Goal: Transaction & Acquisition: Subscribe to service/newsletter

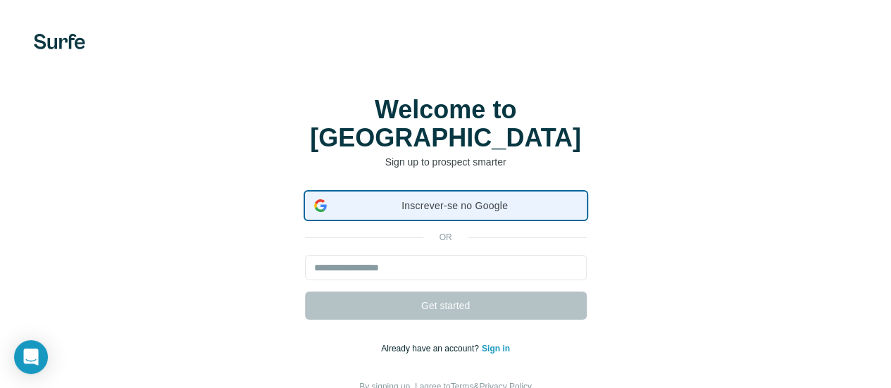
click at [332, 199] on span "Inscrever-se no Google" at bounding box center [454, 206] width 245 height 15
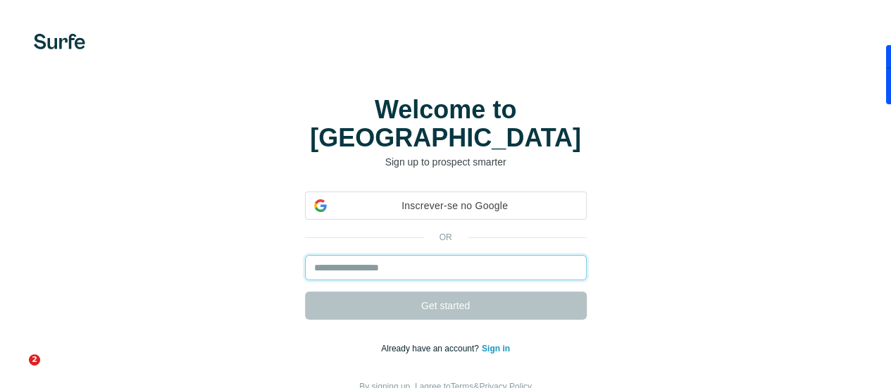
click at [305, 260] on input "email" at bounding box center [446, 267] width 282 height 25
click at [305, 257] on input "email" at bounding box center [446, 267] width 282 height 25
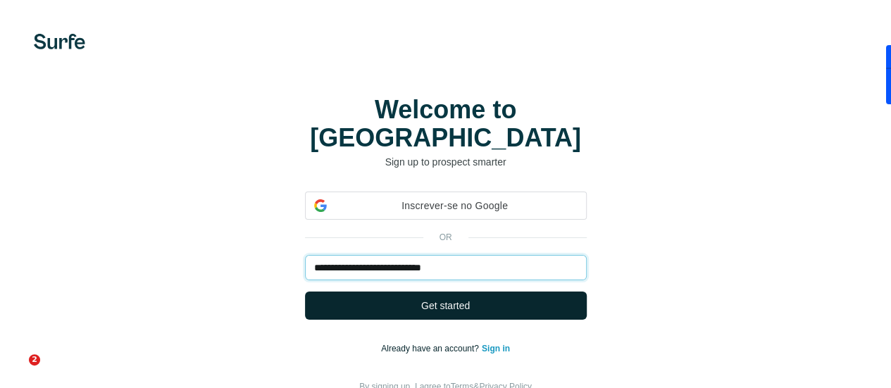
type input "**********"
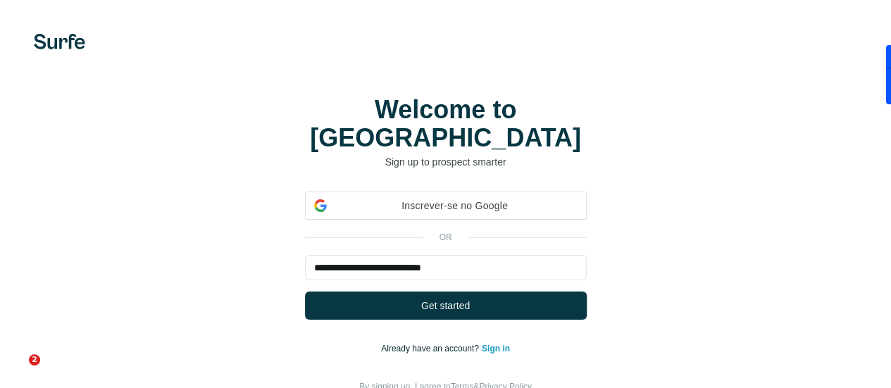
click at [305, 292] on button "Get started" at bounding box center [446, 306] width 282 height 28
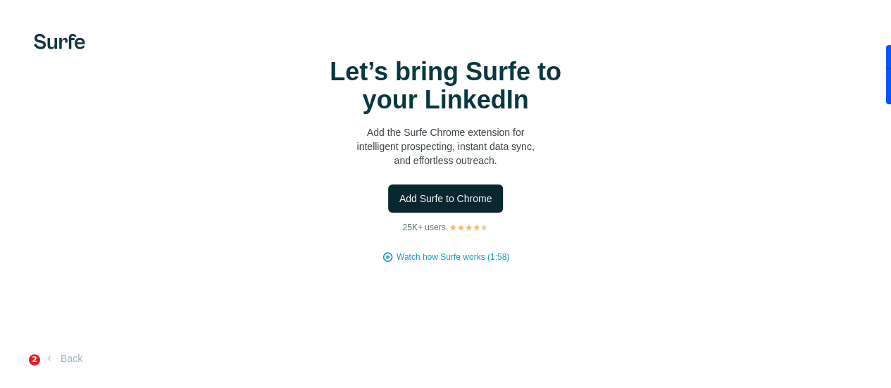
click at [399, 206] on span "Add Surfe to Chrome" at bounding box center [445, 199] width 93 height 14
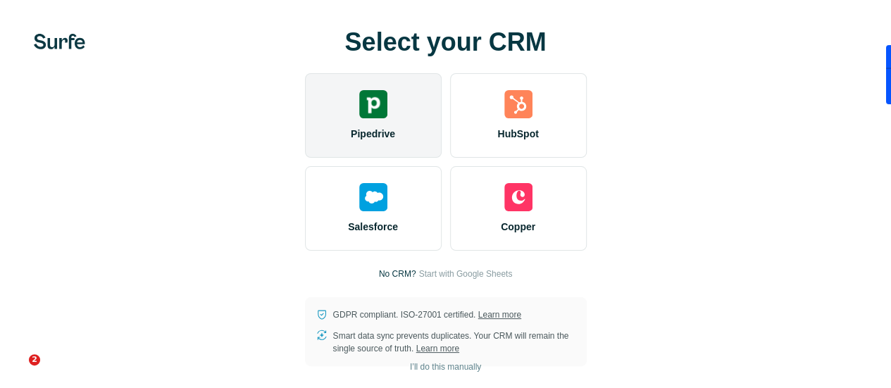
click at [351, 141] on span "Pipedrive" at bounding box center [373, 134] width 44 height 14
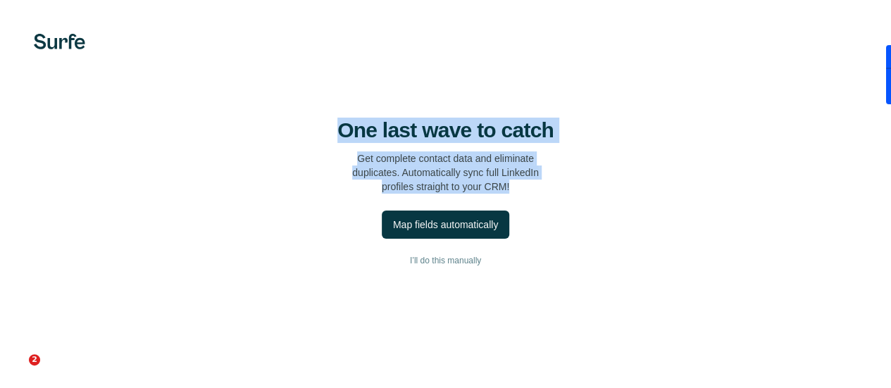
drag, startPoint x: 117, startPoint y: 174, endPoint x: 242, endPoint y: 222, distance: 134.2
click at [302, 194] on div "One last wave to catch Get complete contact data and eliminate duplicates. Auto…" at bounding box center [445, 156] width 835 height 76
